Goal: Task Accomplishment & Management: Manage account settings

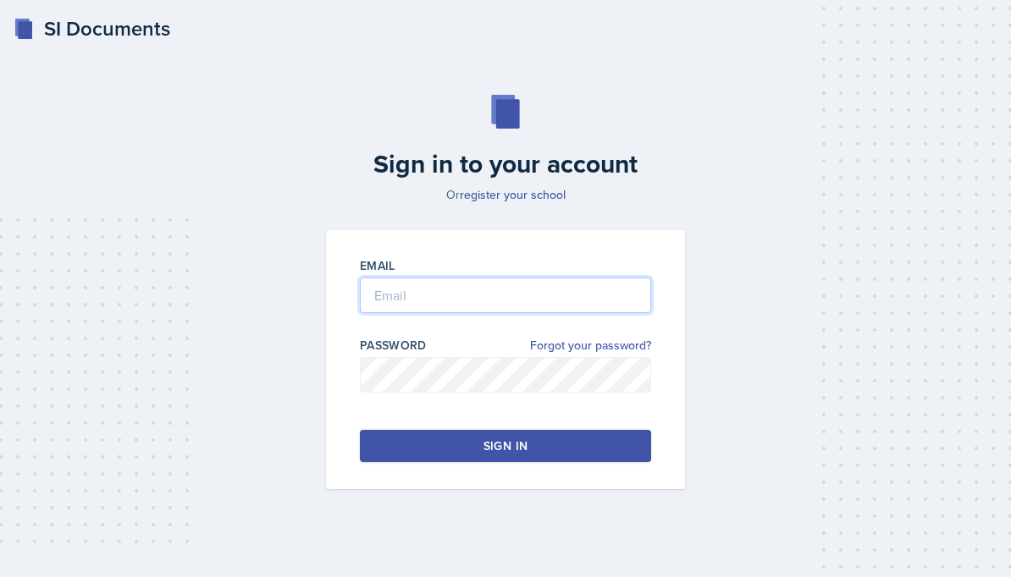
click at [475, 303] on input "email" at bounding box center [505, 296] width 291 height 36
click at [536, 284] on input "email" at bounding box center [505, 296] width 291 height 36
type input "[EMAIL_ADDRESS][DOMAIN_NAME]"
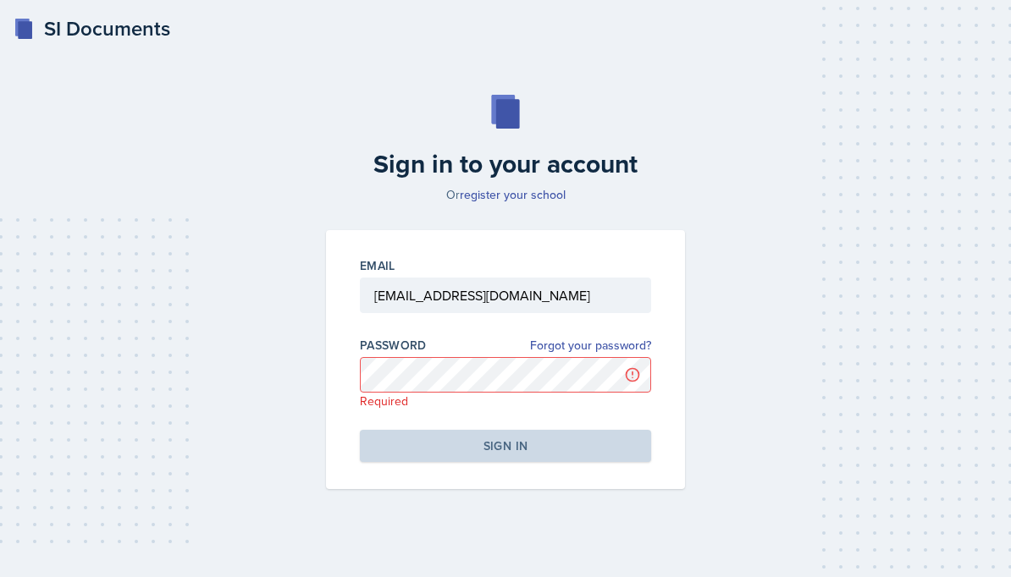
click at [634, 339] on div "Email igarci22@students.kennesaw.edu Password Forgot your password? Required Si…" at bounding box center [505, 359] width 359 height 259
click at [611, 355] on link "Forgot your password?" at bounding box center [590, 346] width 121 height 18
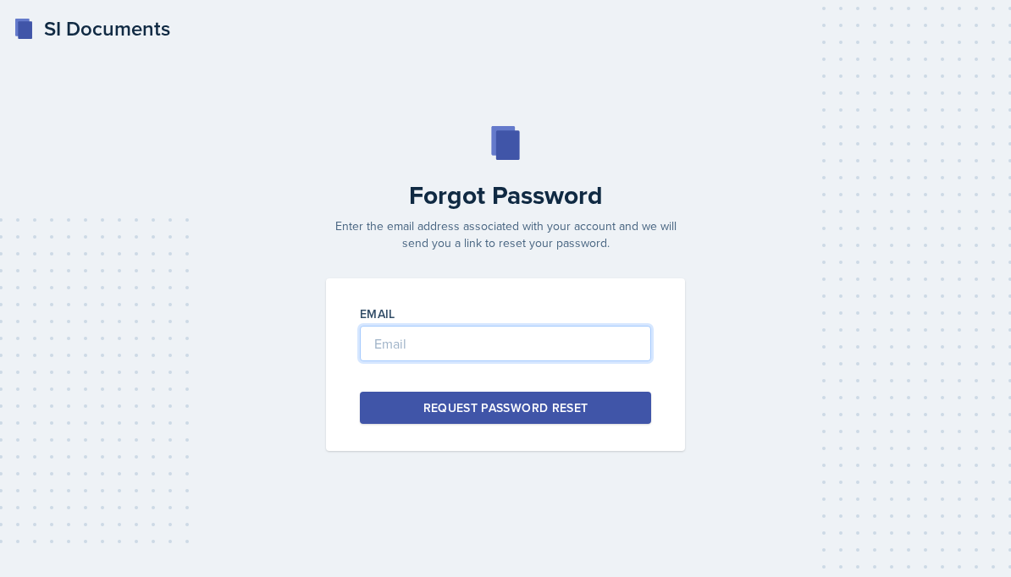
click at [605, 357] on input "email" at bounding box center [505, 344] width 291 height 36
type input "[EMAIL_ADDRESS][DOMAIN_NAME]"
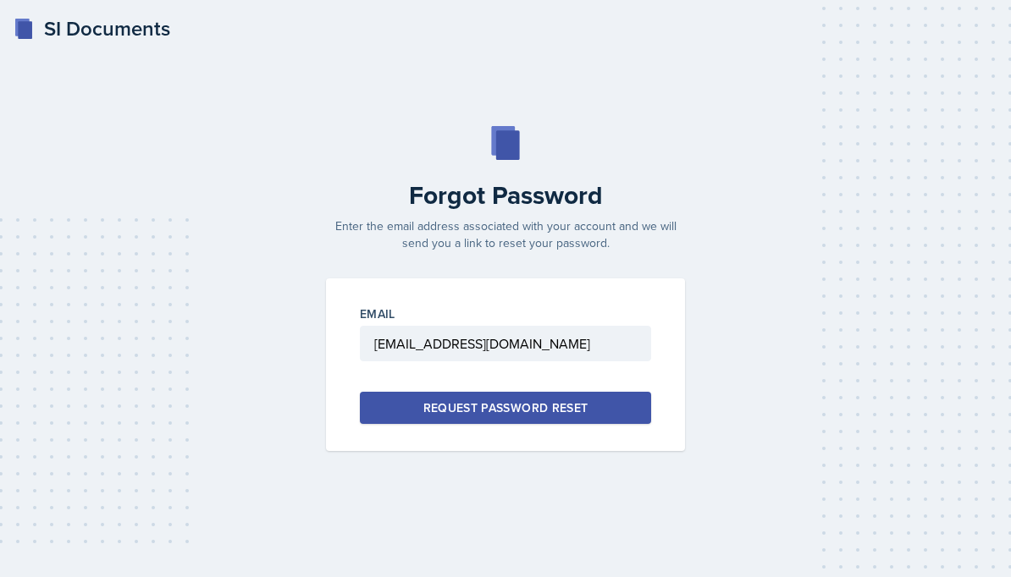
click at [598, 424] on button "Request Password Reset" at bounding box center [505, 408] width 291 height 32
click at [607, 424] on button "Request Password Reset" at bounding box center [505, 408] width 291 height 32
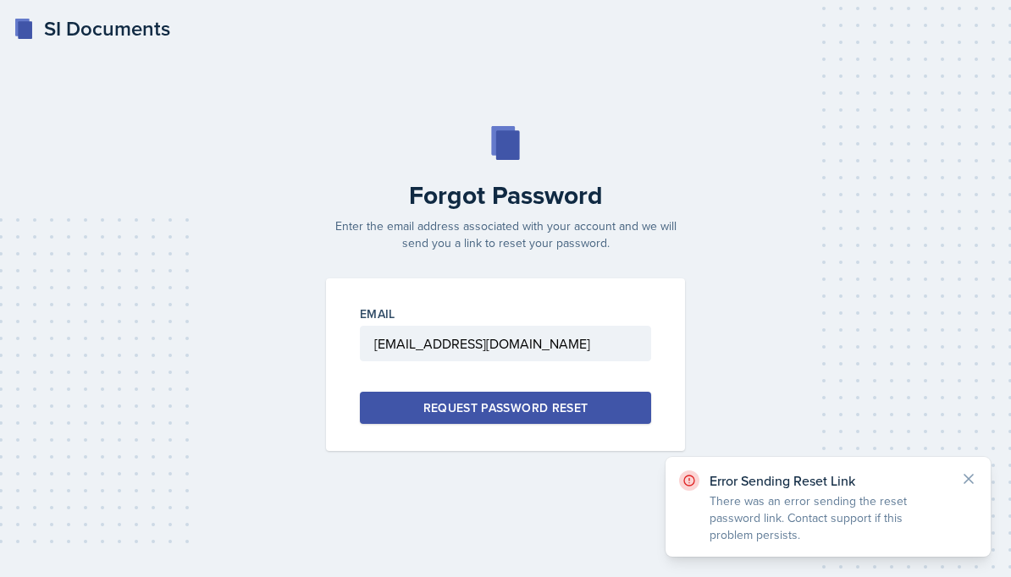
click at [986, 492] on div "Error Sending Reset Link There was an error sending the reset password link. Co…" at bounding box center [827, 507] width 325 height 100
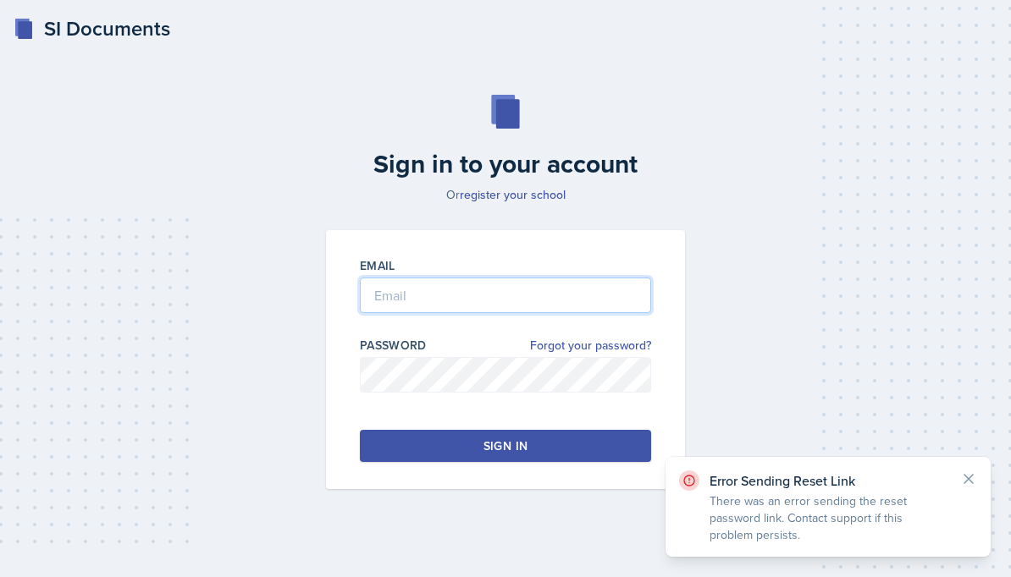
click at [582, 309] on input "email" at bounding box center [505, 296] width 291 height 36
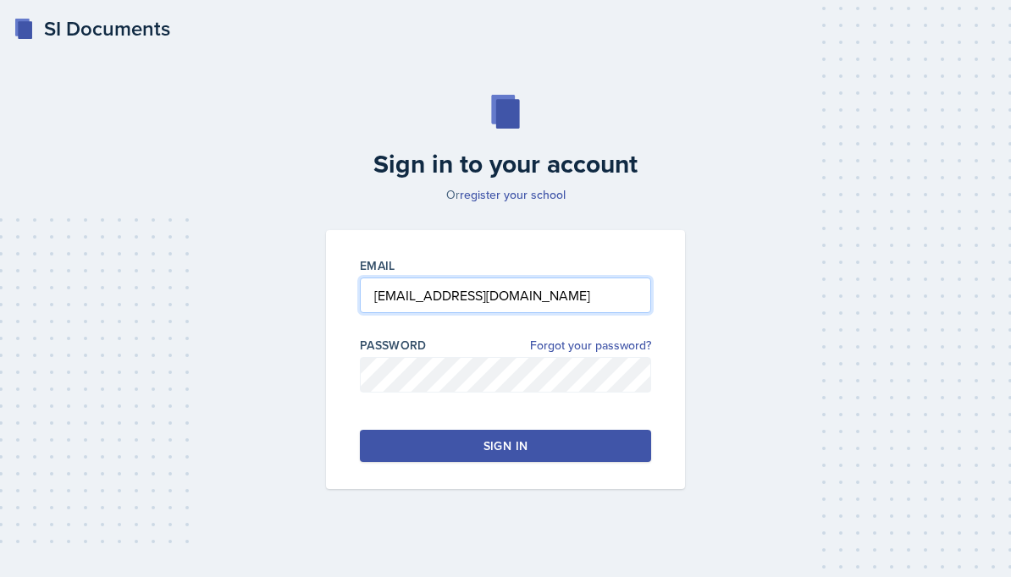
type input "[EMAIL_ADDRESS][DOMAIN_NAME]"
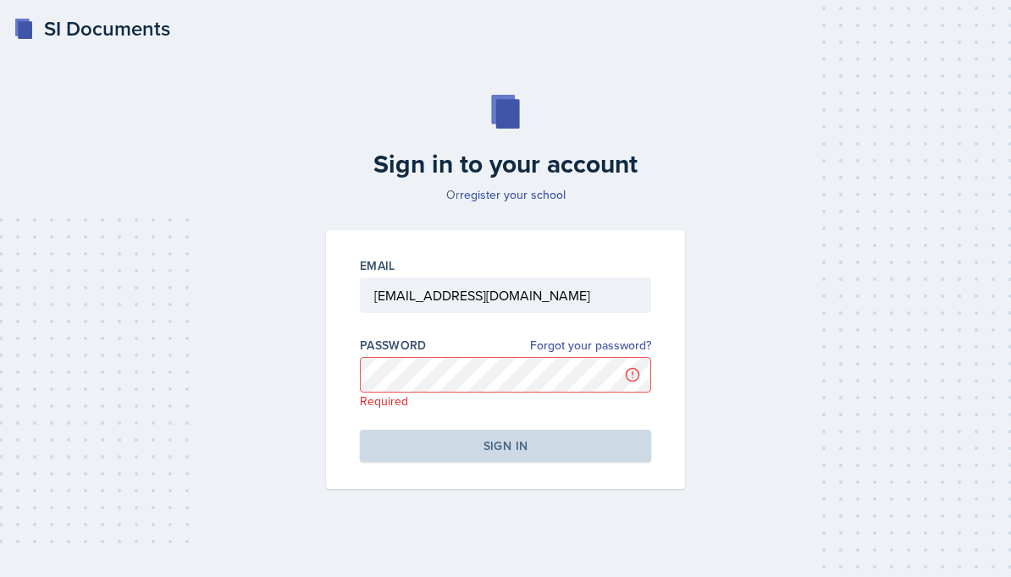
click at [521, 128] on icon at bounding box center [505, 112] width 34 height 34
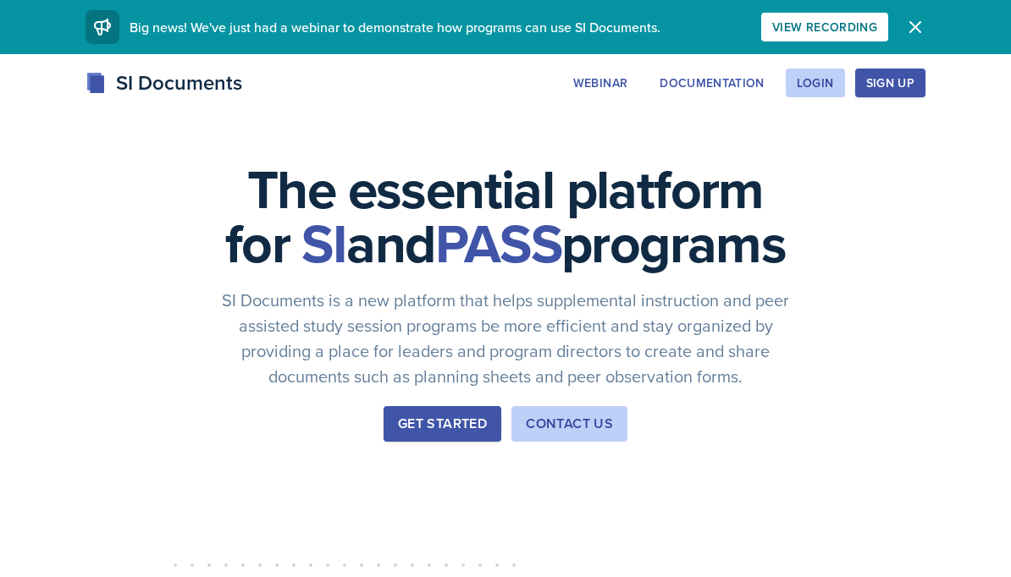
click at [835, 78] on button "Login" at bounding box center [815, 83] width 59 height 29
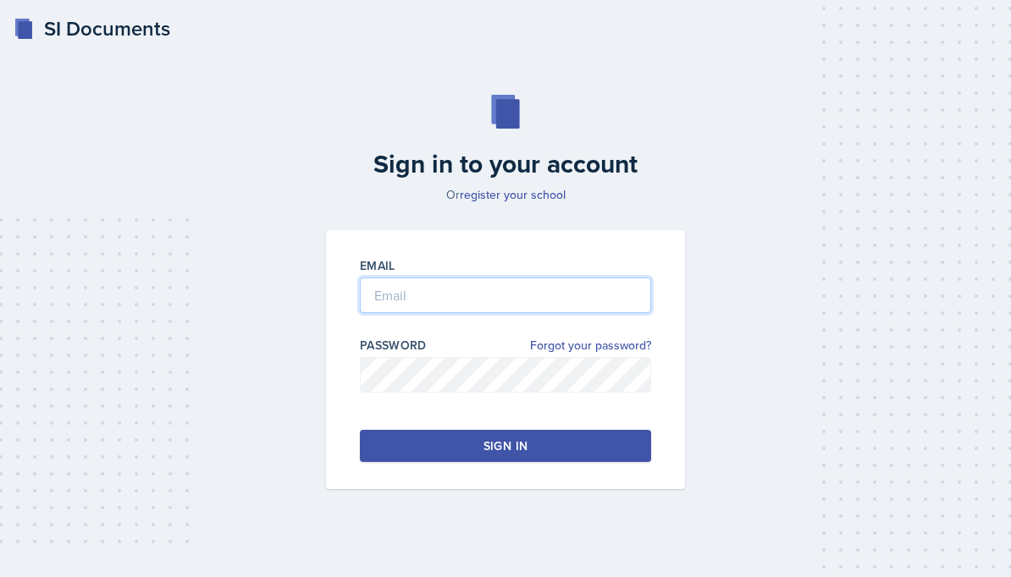
click at [538, 313] on input "email" at bounding box center [505, 296] width 291 height 36
type input "[EMAIL_ADDRESS][DOMAIN_NAME]"
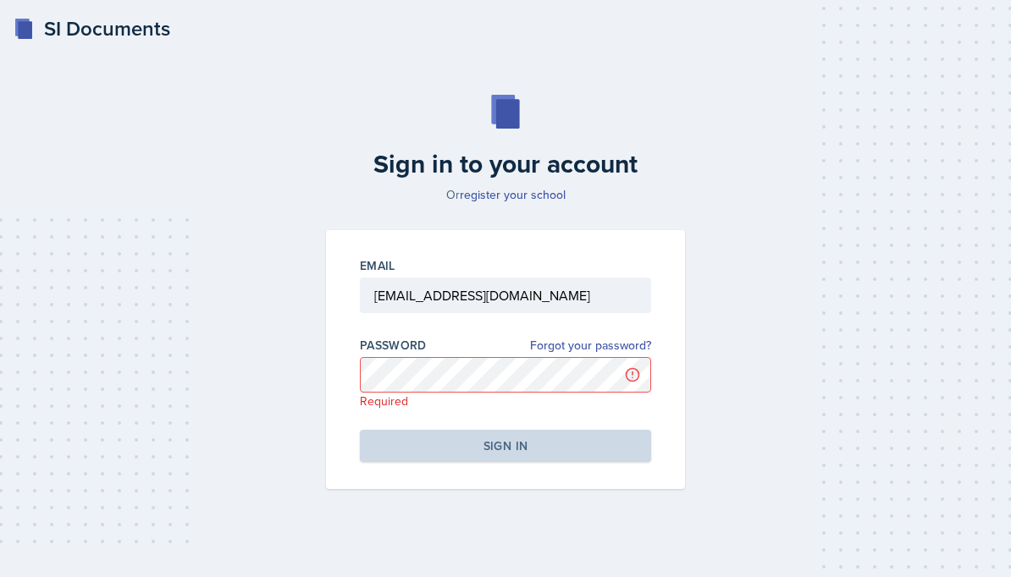
click at [610, 330] on div at bounding box center [505, 321] width 291 height 17
click at [604, 353] on link "Forgot your password?" at bounding box center [590, 346] width 121 height 18
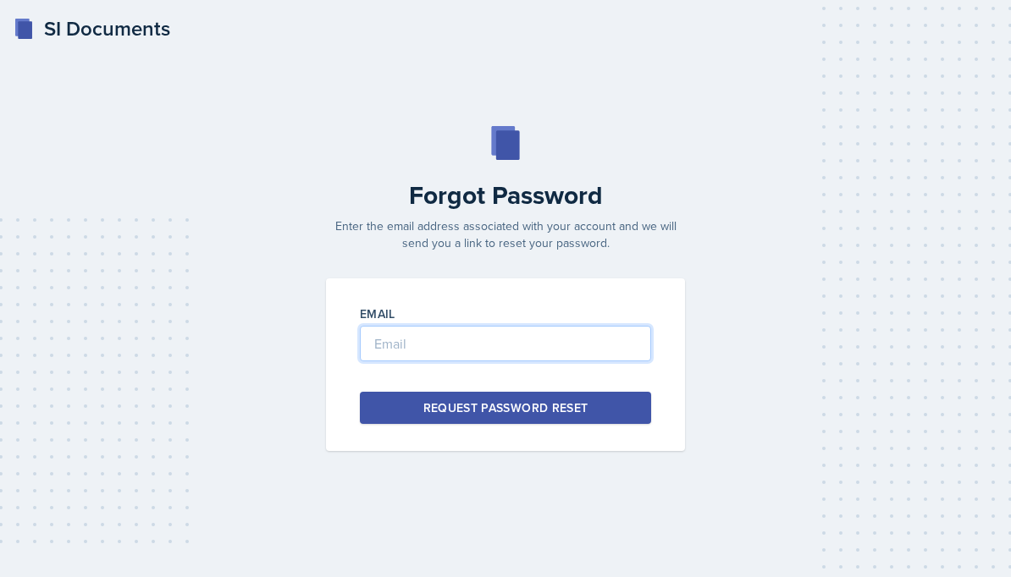
click at [499, 361] on input "email" at bounding box center [505, 344] width 291 height 36
type input "[EMAIL_ADDRESS][DOMAIN_NAME]"
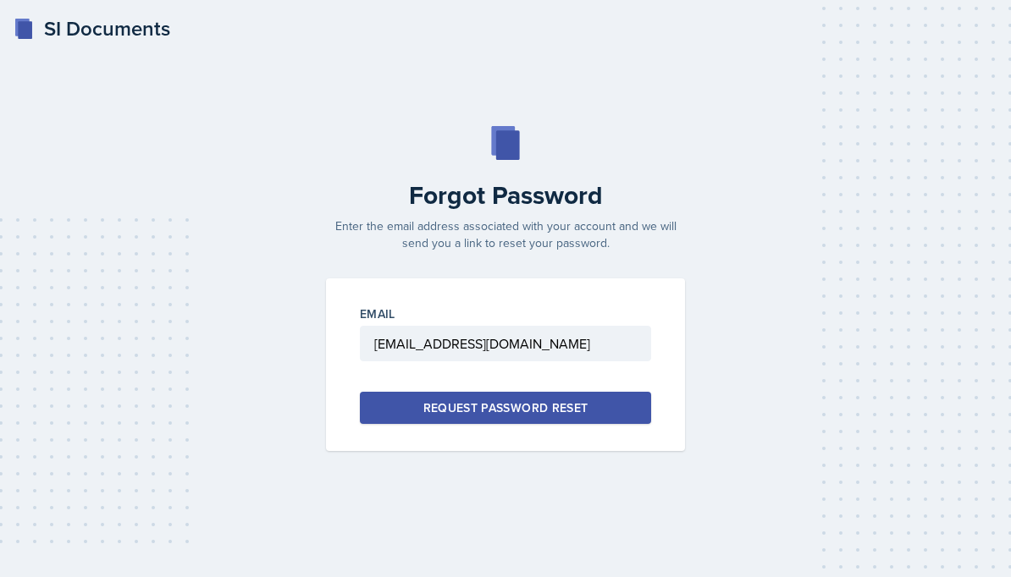
click at [495, 416] on div "Request Password Reset" at bounding box center [505, 408] width 165 height 17
click at [561, 408] on button "Request Password Reset" at bounding box center [505, 408] width 291 height 32
click at [28, 25] on rect at bounding box center [25, 30] width 14 height 18
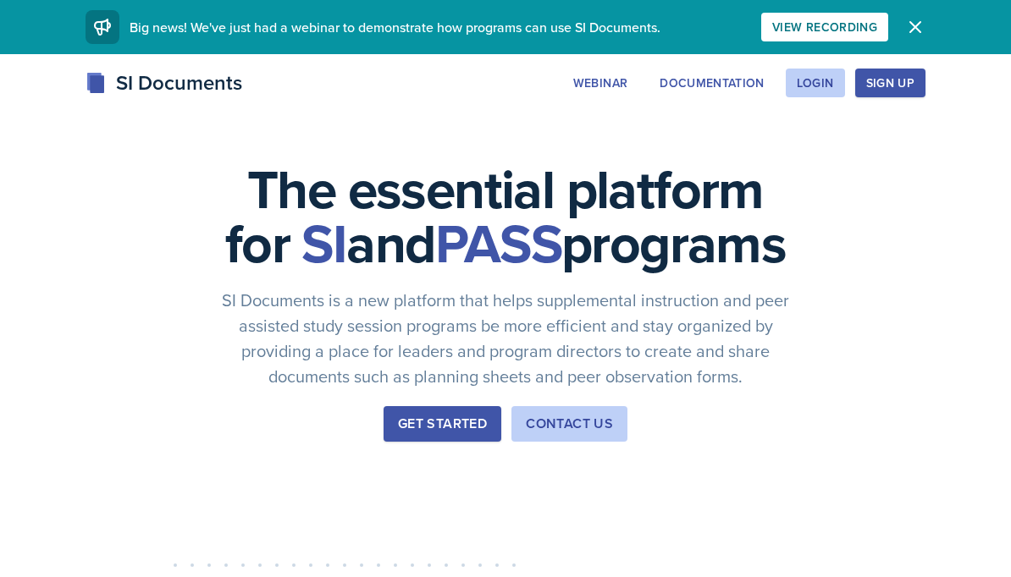
click at [810, 71] on button "Login" at bounding box center [815, 83] width 59 height 29
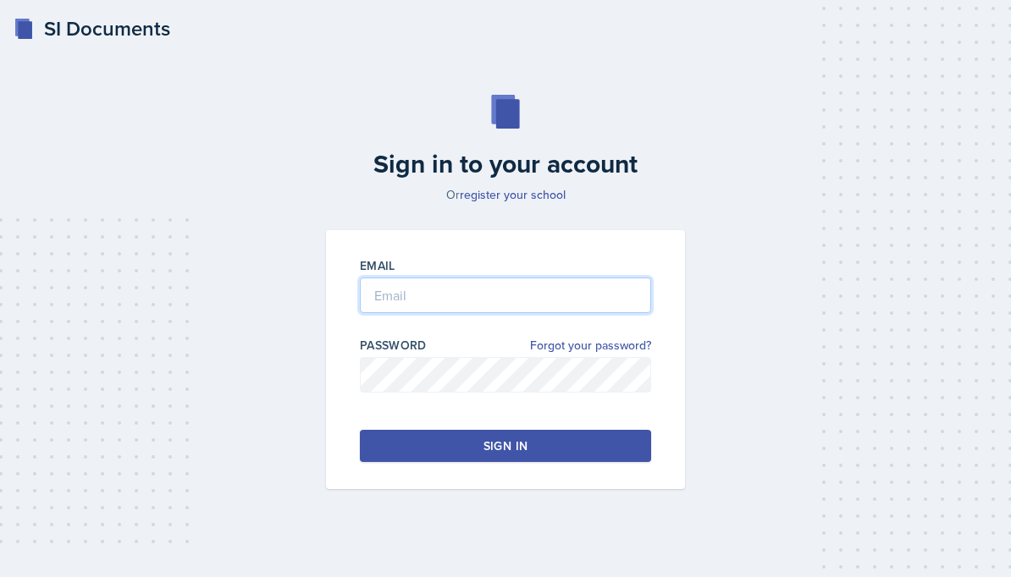
click at [505, 306] on input "email" at bounding box center [505, 296] width 291 height 36
type input "[EMAIL_ADDRESS][DOMAIN_NAME]"
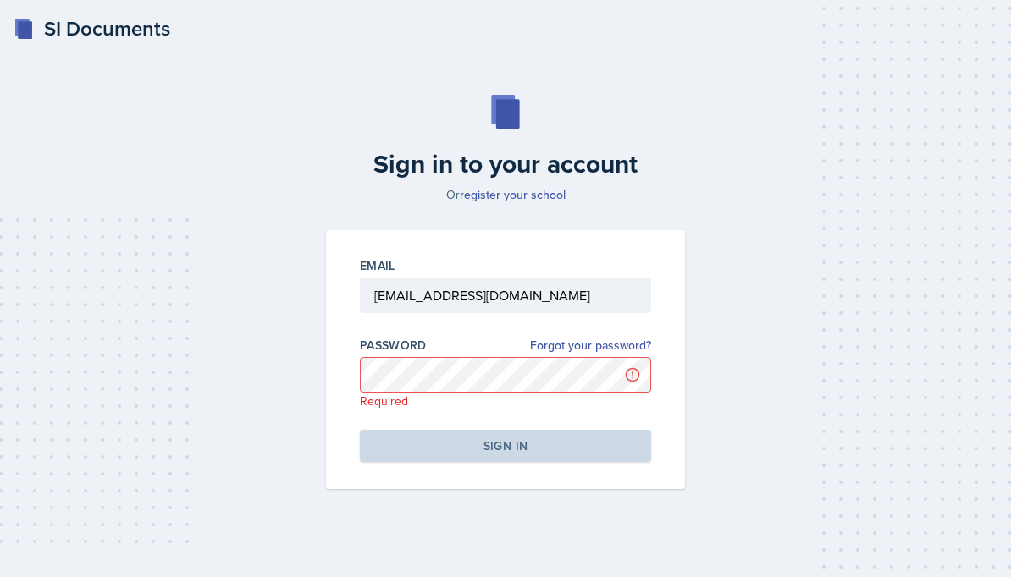
click at [590, 350] on link "Forgot your password?" at bounding box center [590, 346] width 121 height 18
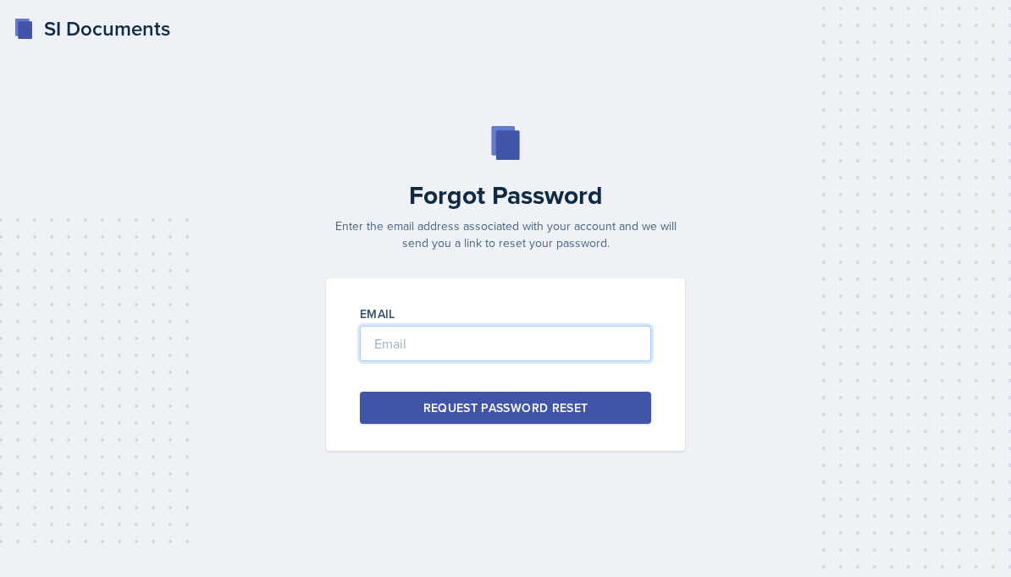
click at [554, 338] on input "email" at bounding box center [505, 344] width 291 height 36
type input "[EMAIL_ADDRESS][DOMAIN_NAME]"
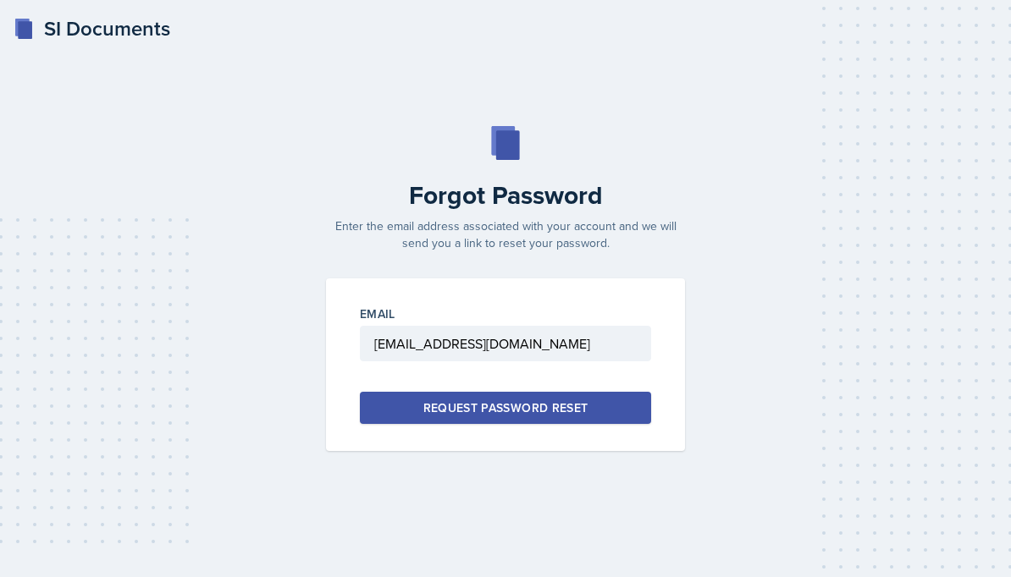
click at [554, 405] on button "Request Password Reset" at bounding box center [505, 408] width 291 height 32
click at [391, 405] on button "Request Password Reset" at bounding box center [505, 408] width 291 height 32
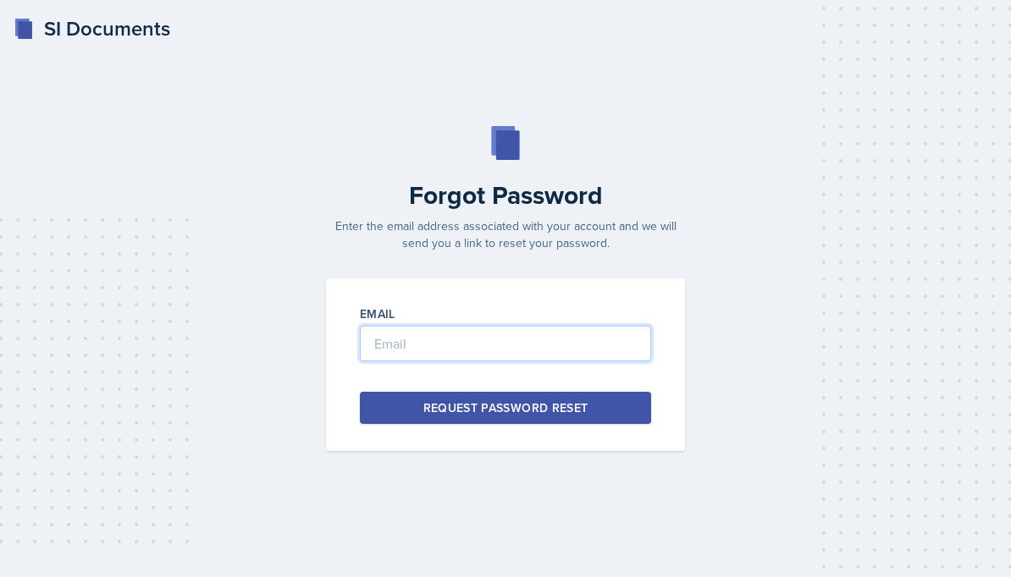
click at [527, 351] on input "email" at bounding box center [505, 344] width 291 height 36
type input "[EMAIL_ADDRESS][DOMAIN_NAME]"
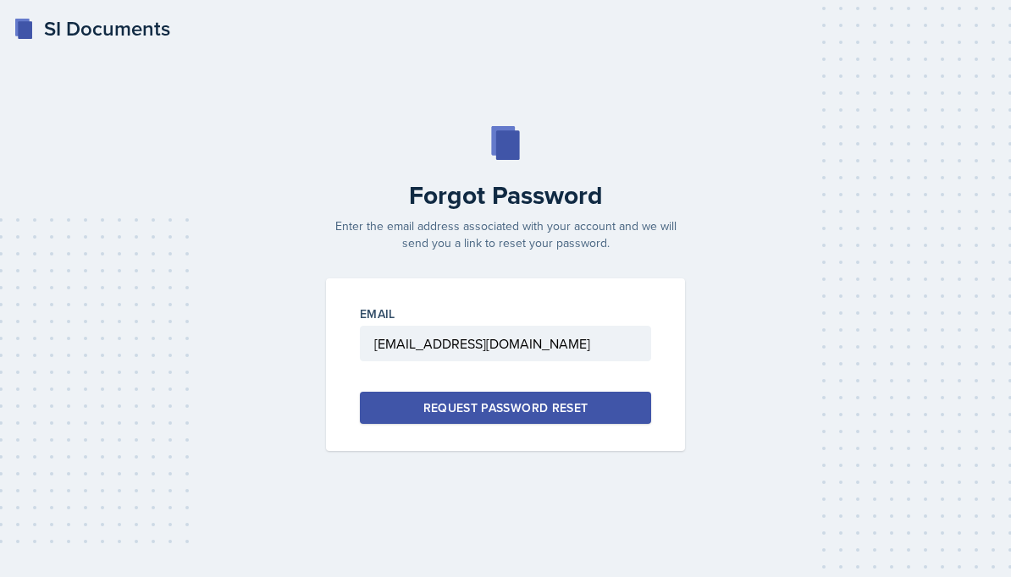
click at [606, 410] on button "Request Password Reset" at bounding box center [505, 408] width 291 height 32
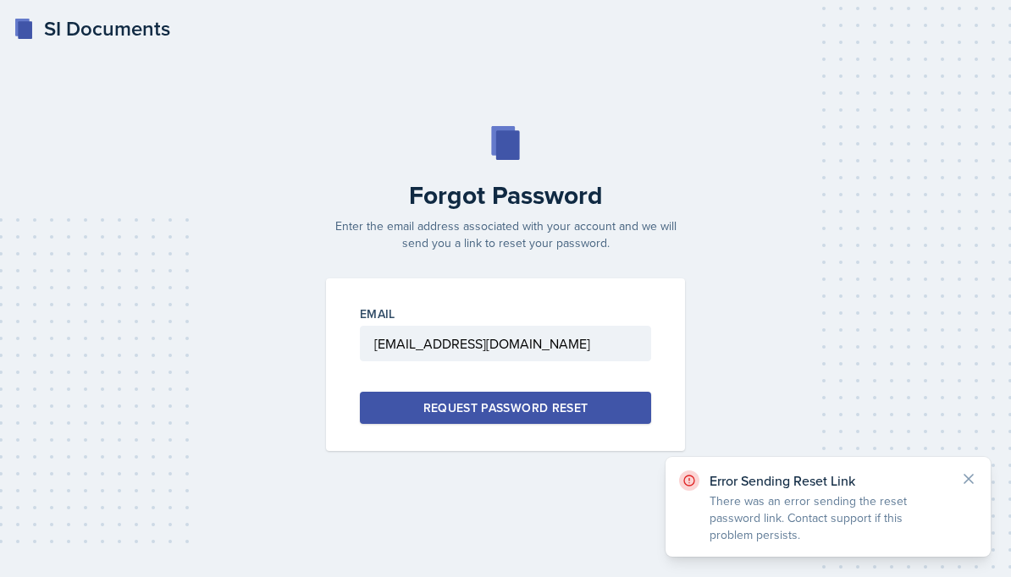
click at [966, 488] on icon at bounding box center [968, 479] width 17 height 17
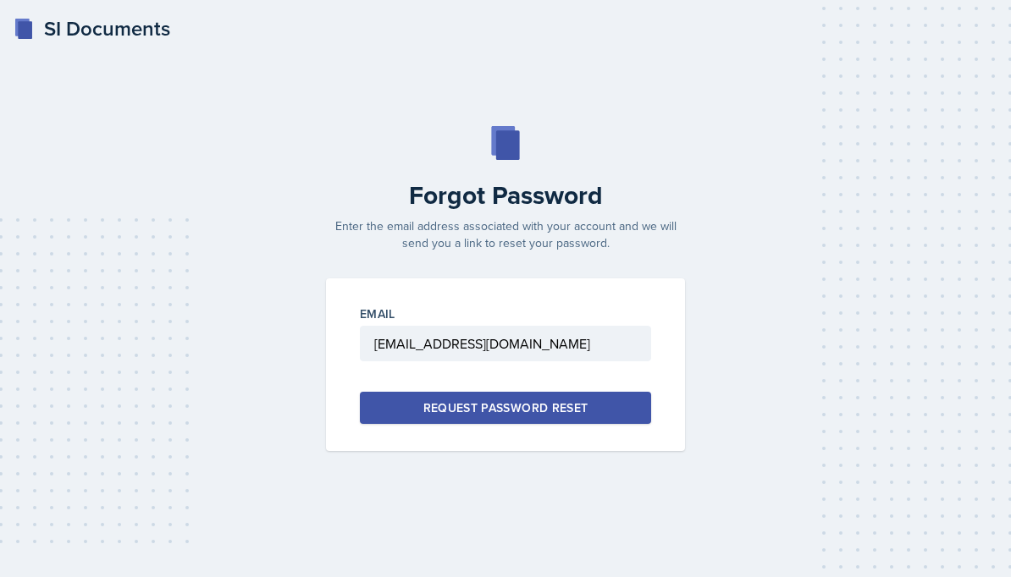
click at [604, 424] on button "Request Password Reset" at bounding box center [505, 408] width 291 height 32
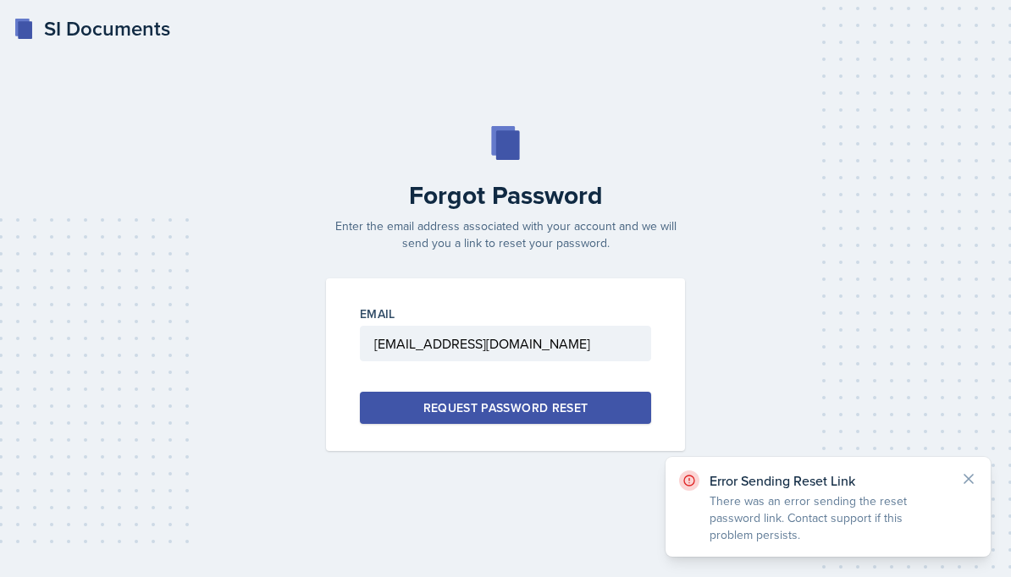
click at [971, 483] on icon at bounding box center [968, 479] width 8 height 8
